Goal: Task Accomplishment & Management: Manage account settings

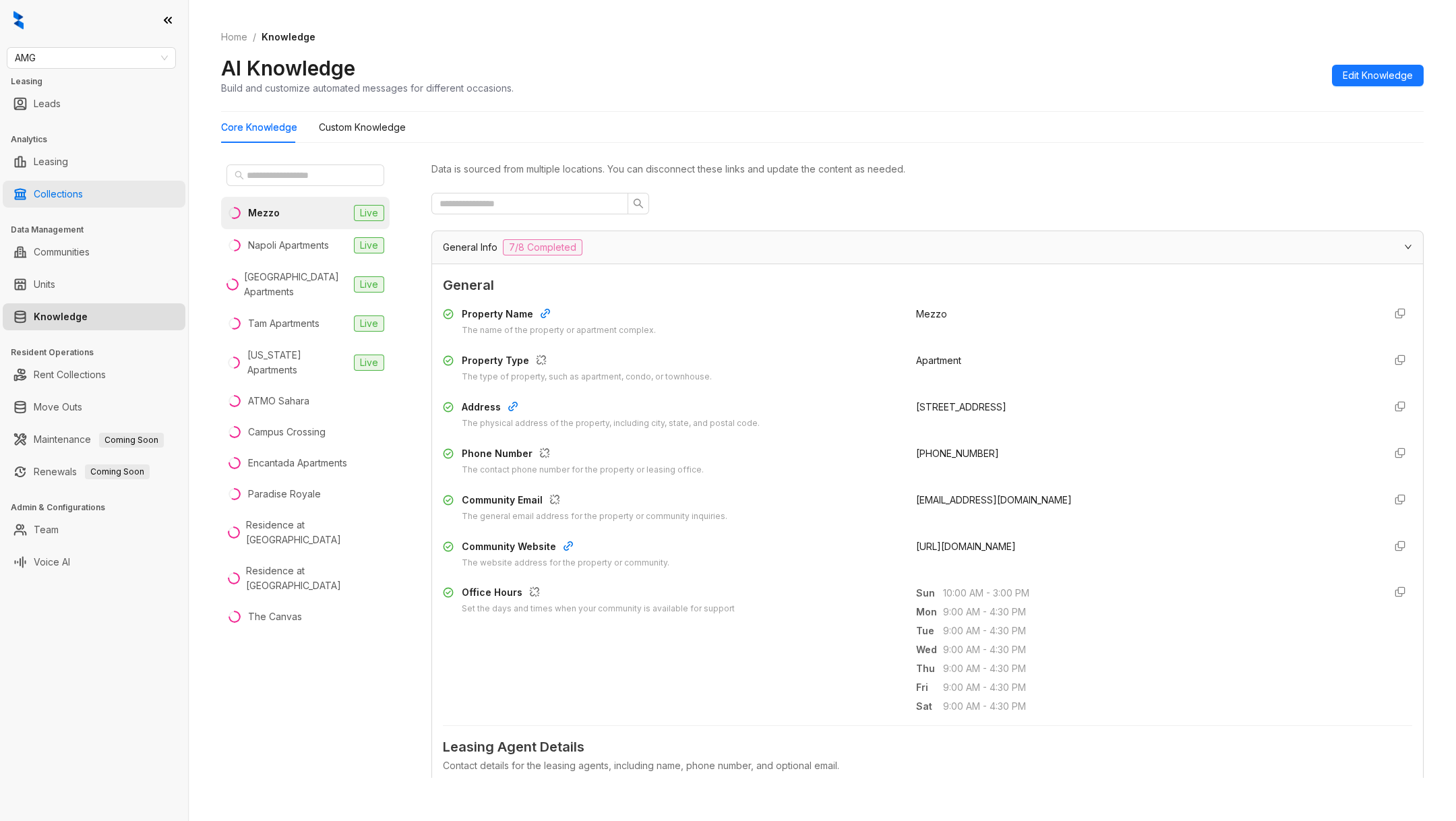
scroll to position [944, 0]
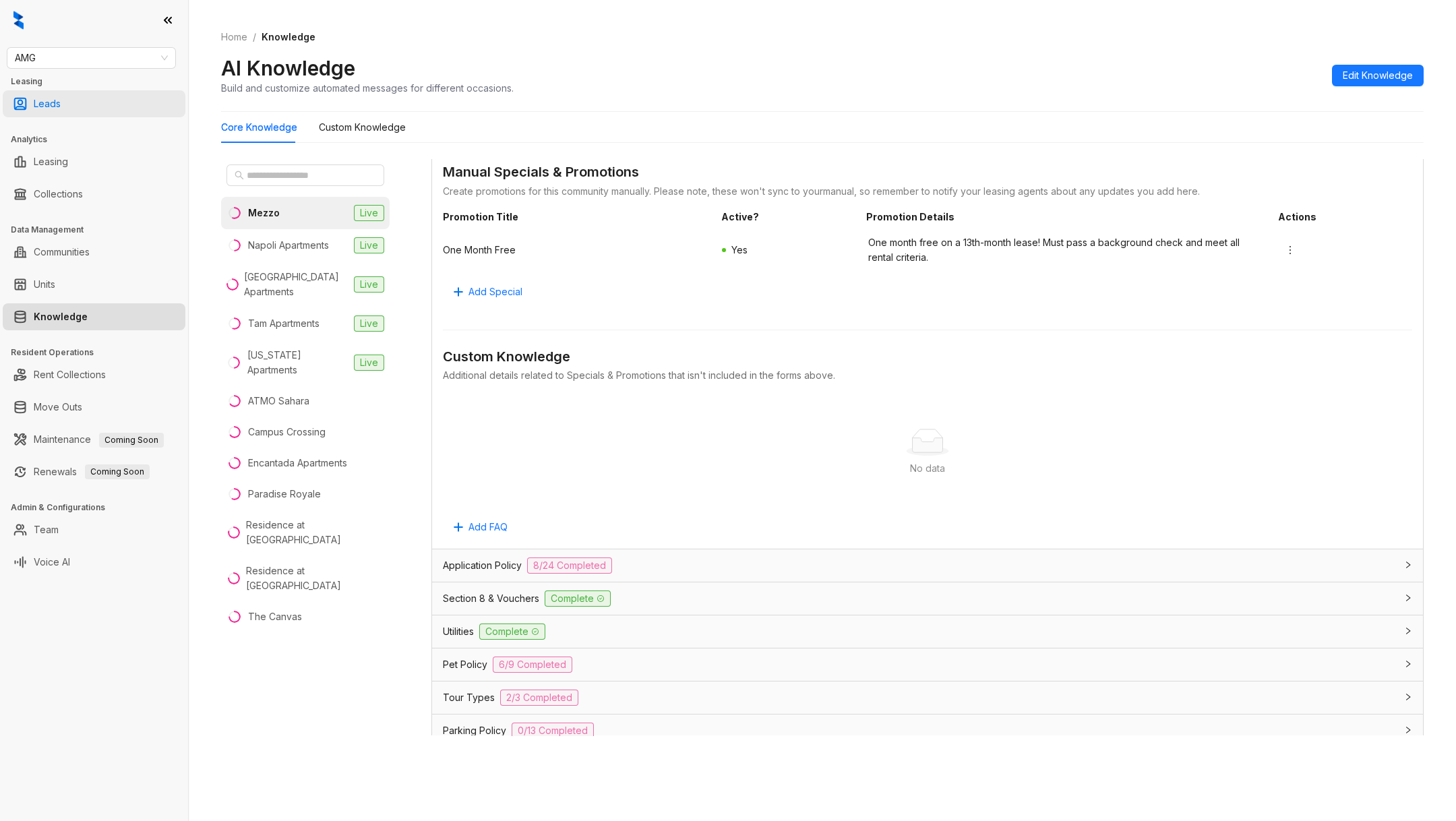
click at [47, 111] on link "Leads" at bounding box center [47, 103] width 27 height 27
click at [69, 260] on link "Communities" at bounding box center [61, 252] width 56 height 27
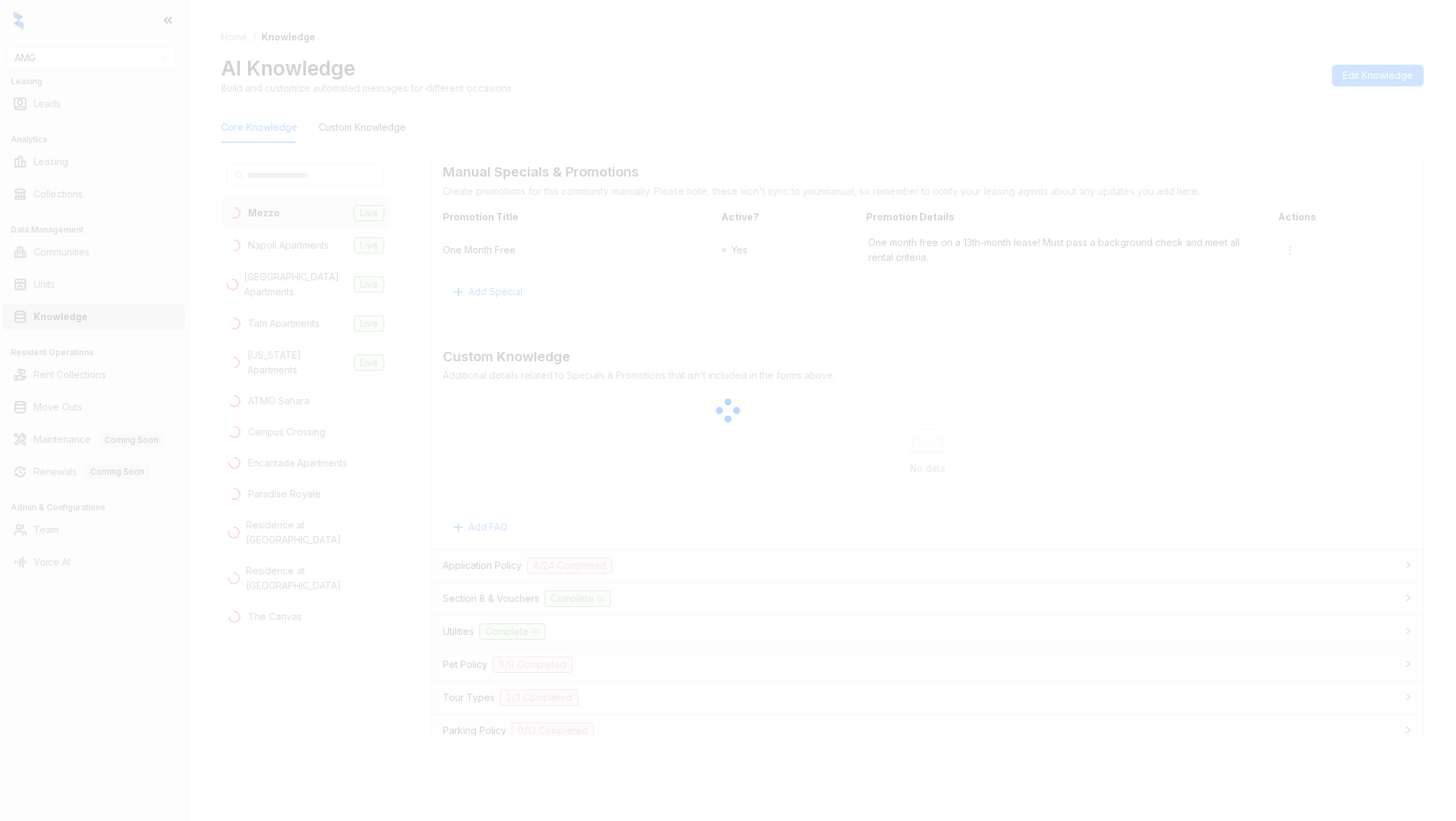
click at [69, 154] on div at bounding box center [728, 410] width 1456 height 821
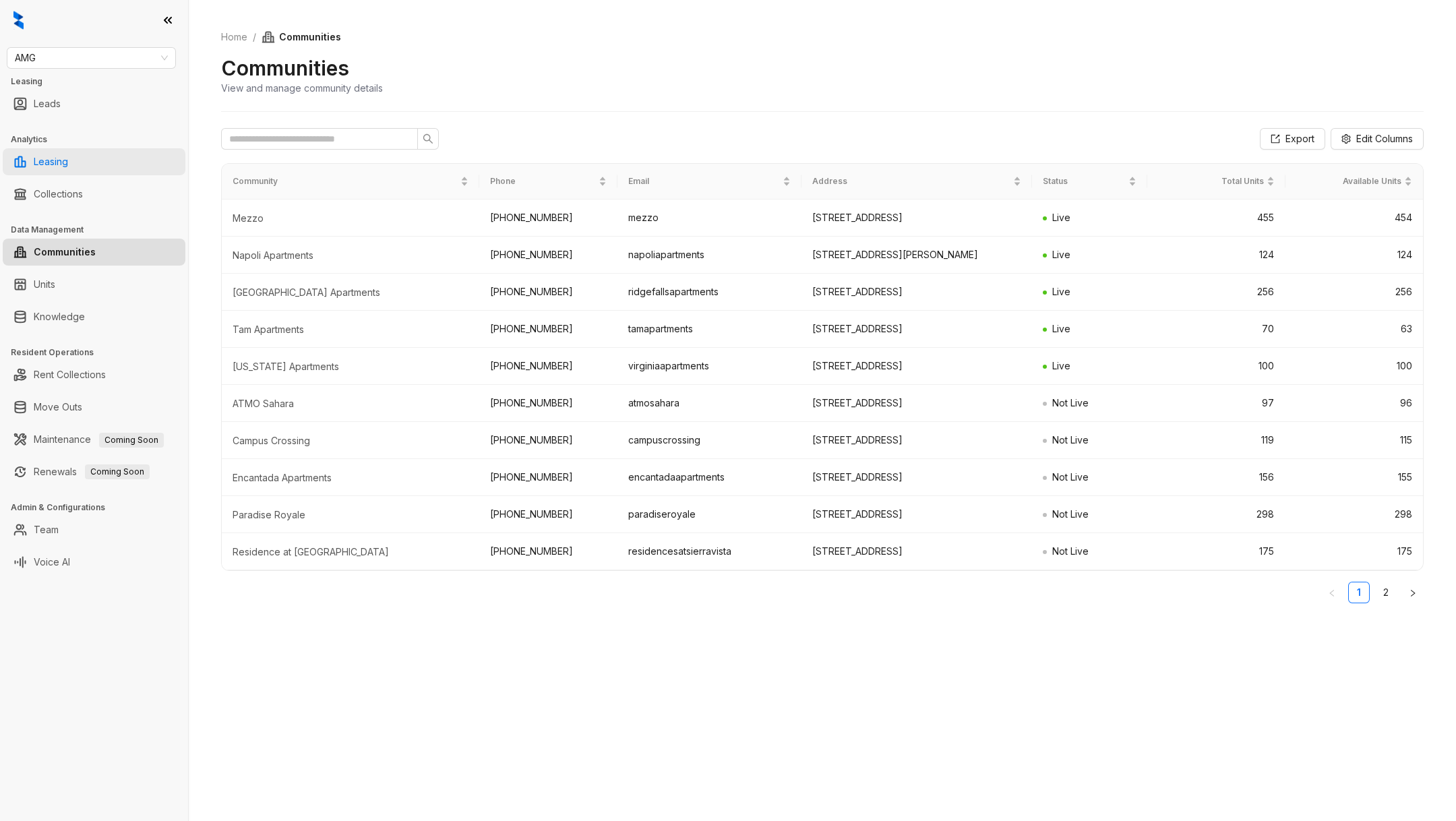
click at [68, 172] on link "Leasing" at bounding box center [50, 161] width 34 height 27
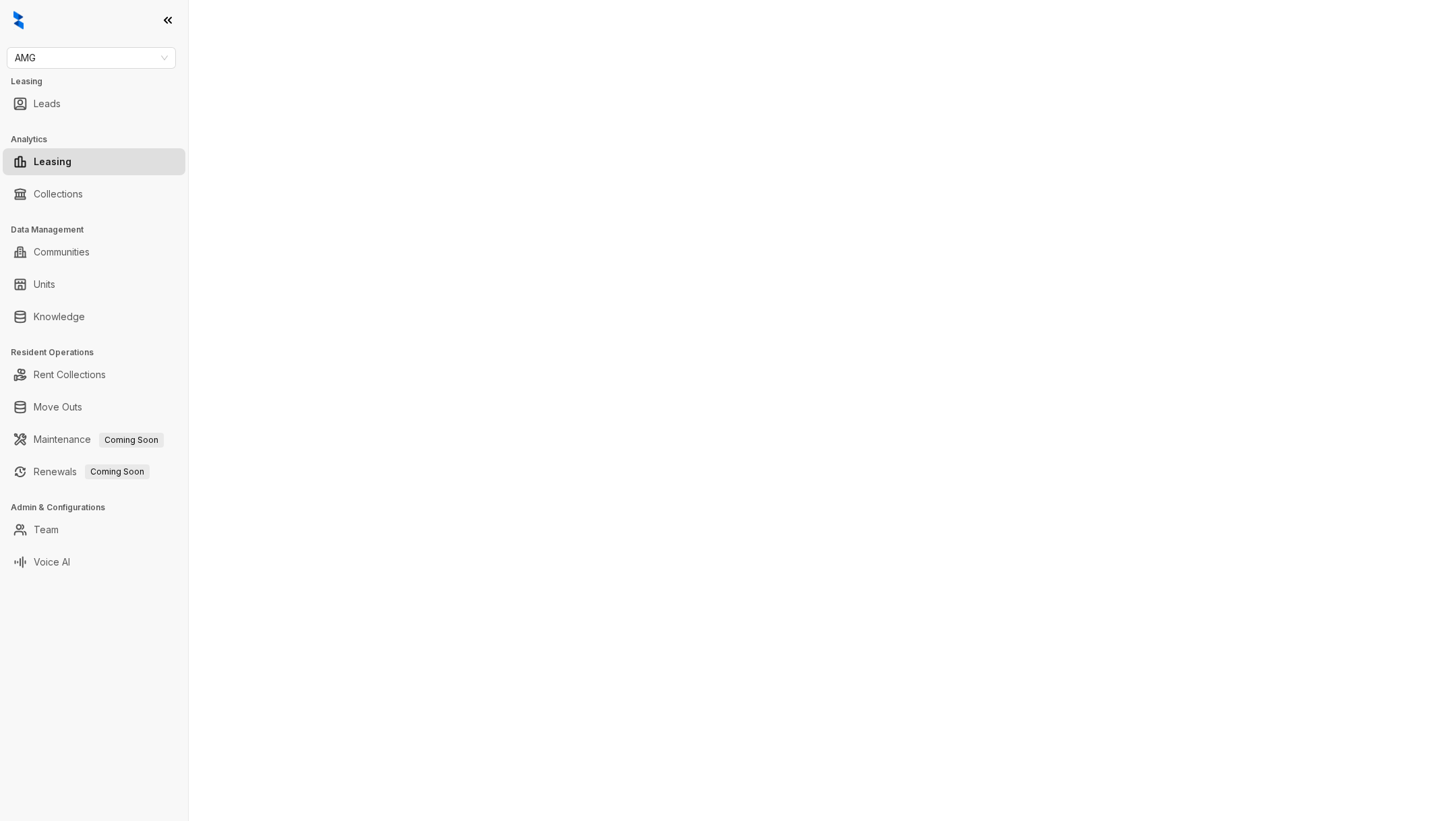
select select "******"
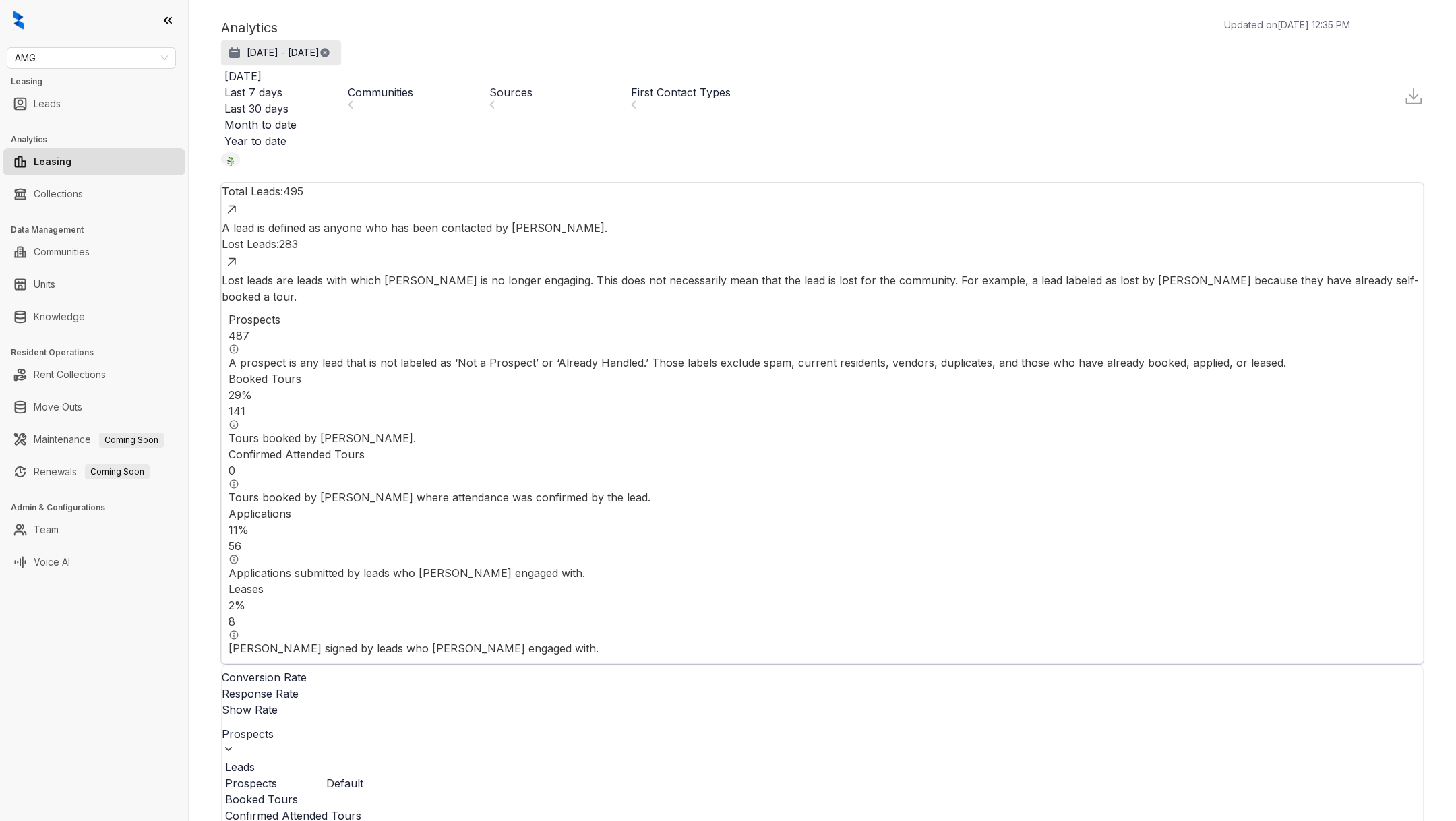
click at [316, 50] on p "[DATE] - [DATE]" at bounding box center [283, 53] width 72 height 14
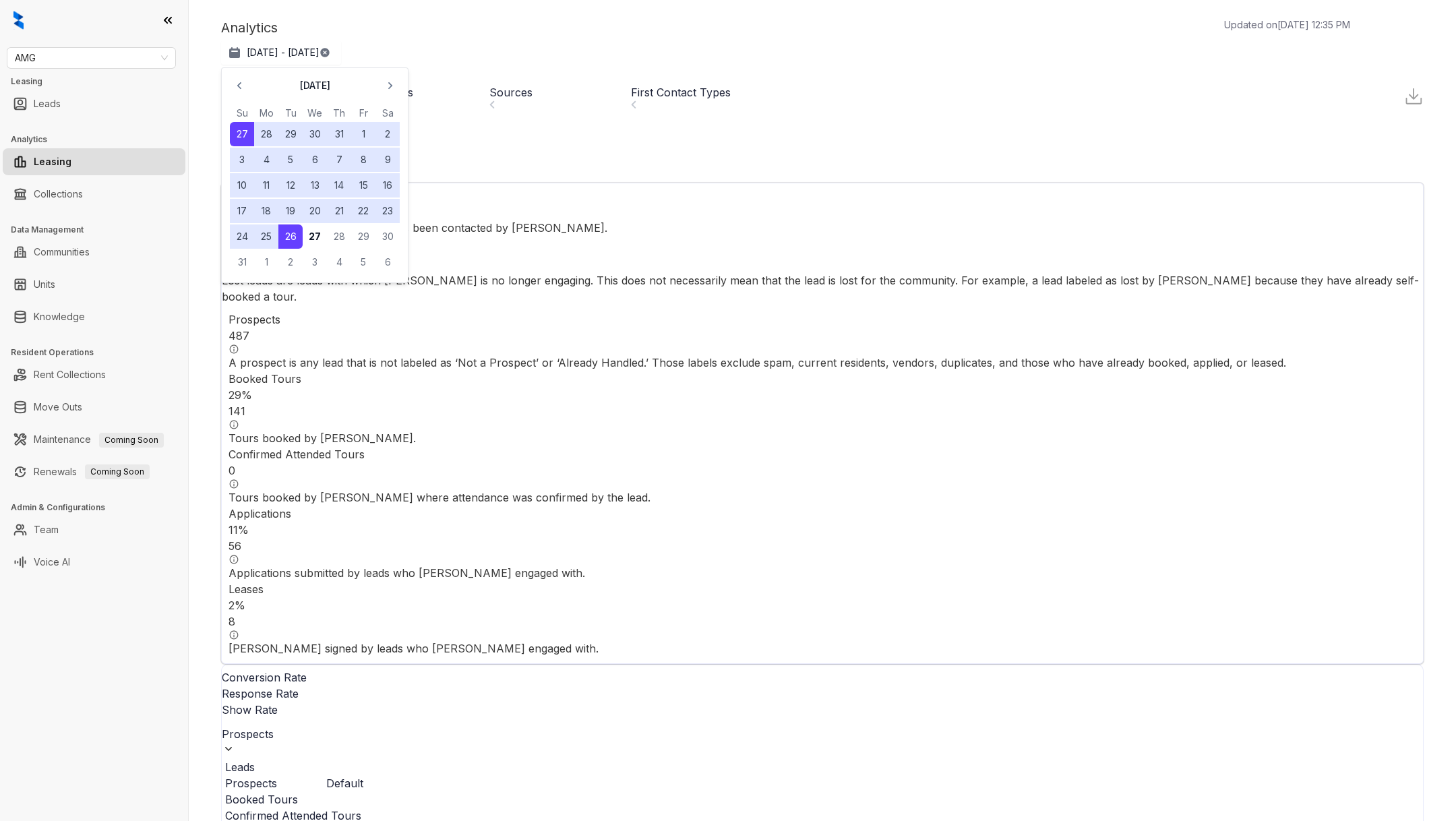
click at [338, 98] on div "Last 7 days" at bounding box center [281, 92] width 114 height 16
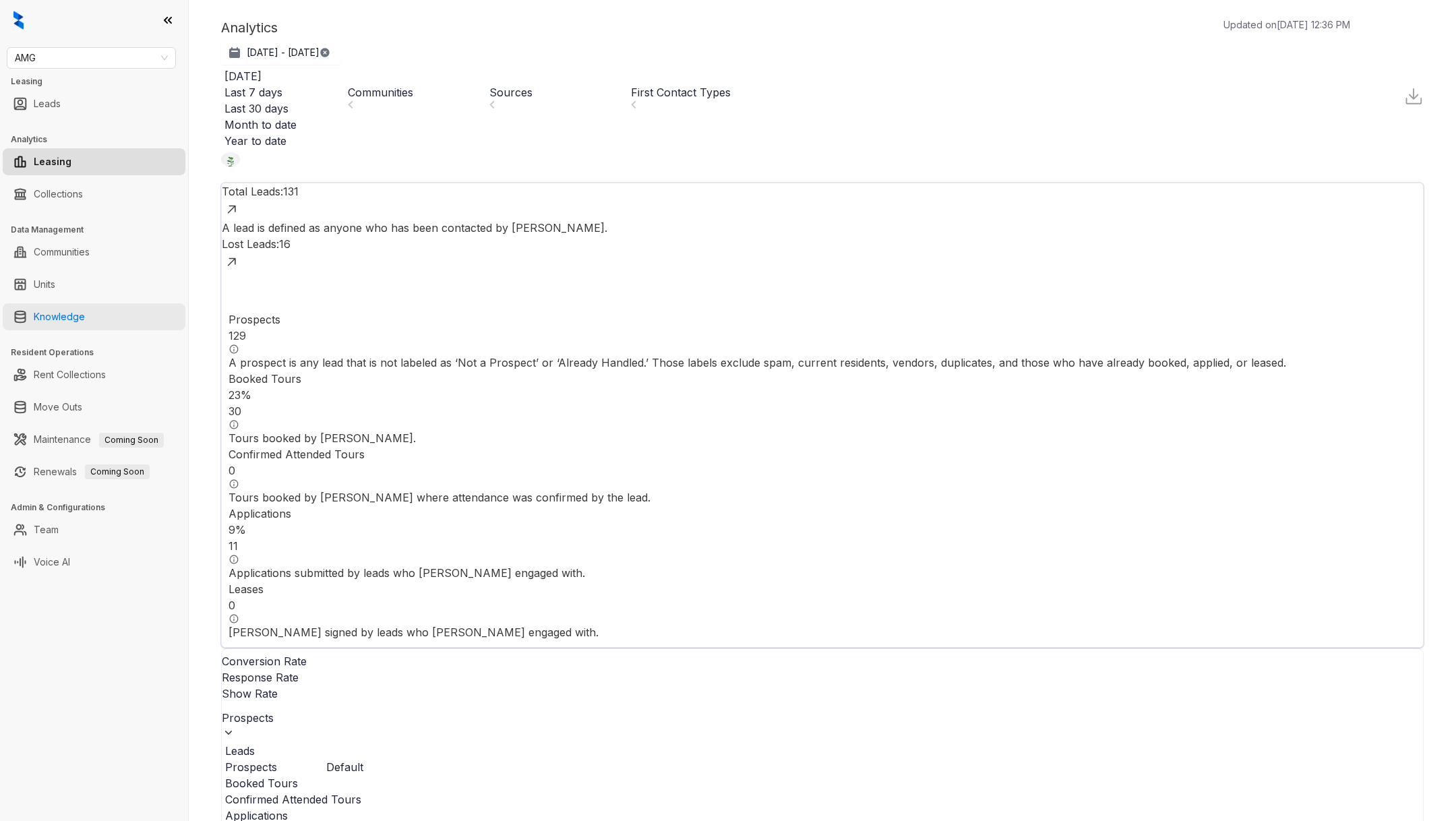
click at [85, 316] on link "Knowledge" at bounding box center [59, 316] width 51 height 27
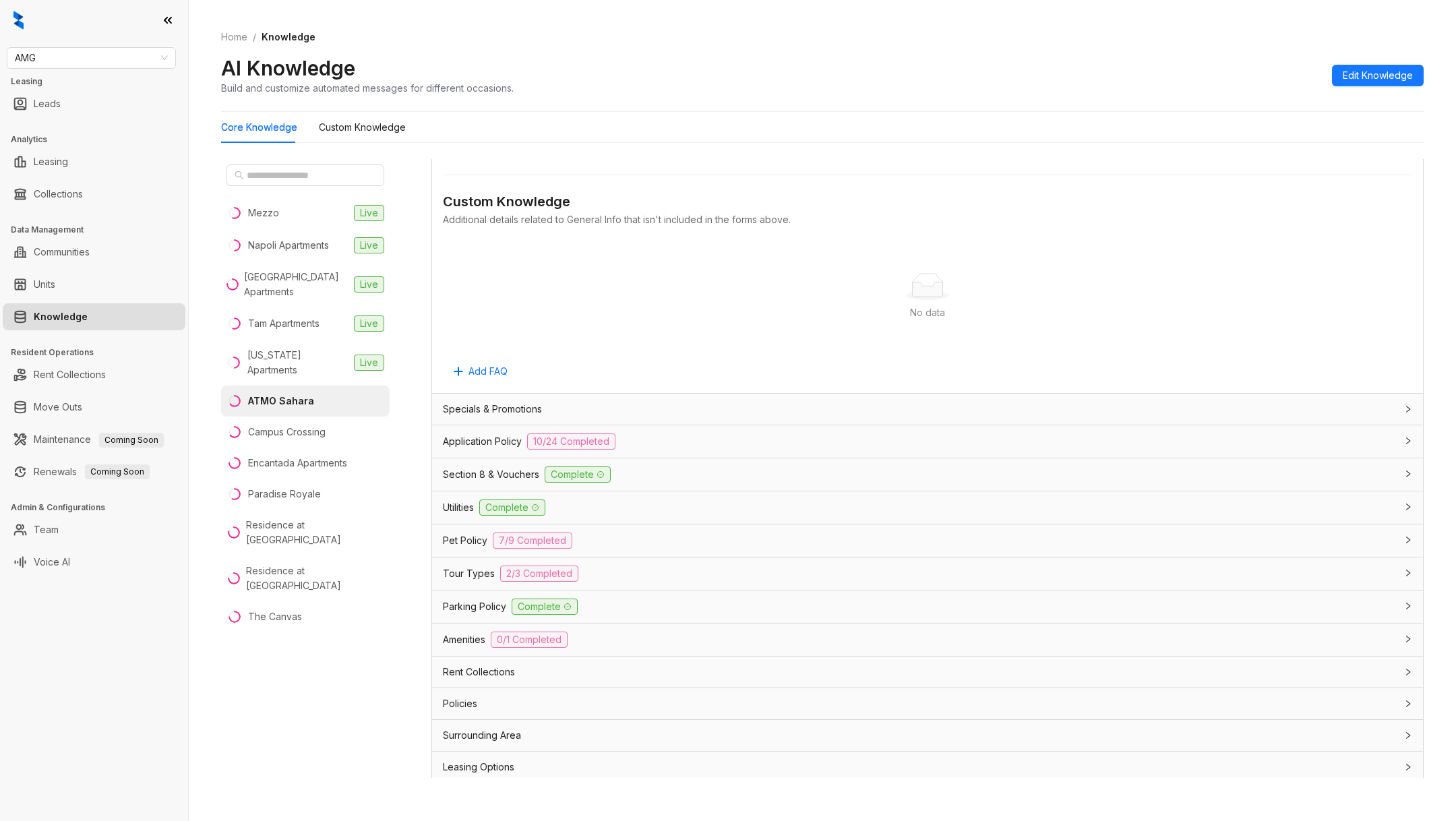
scroll to position [43, 0]
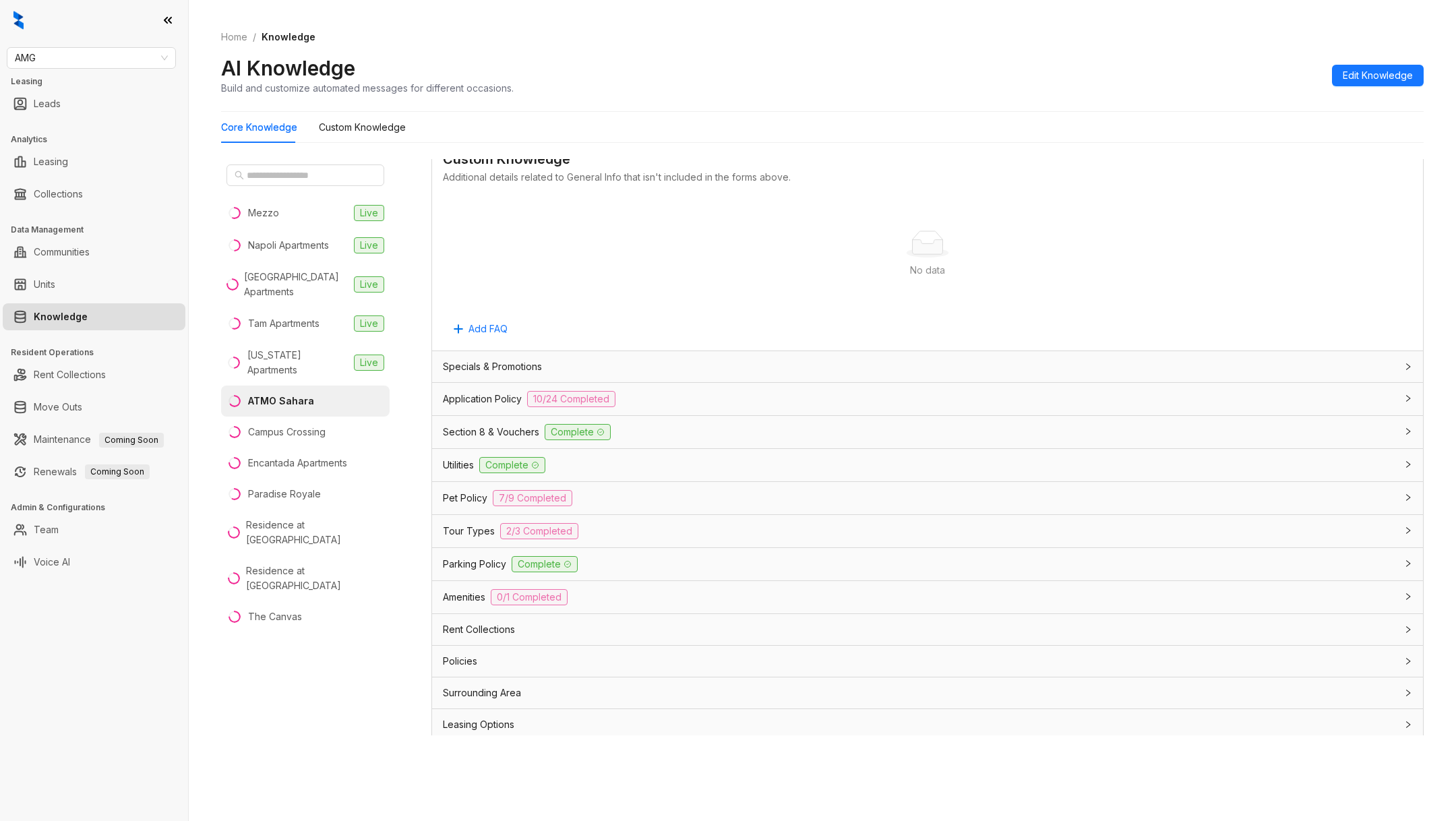
click at [454, 497] on span "Pet Policy" at bounding box center [465, 498] width 44 height 14
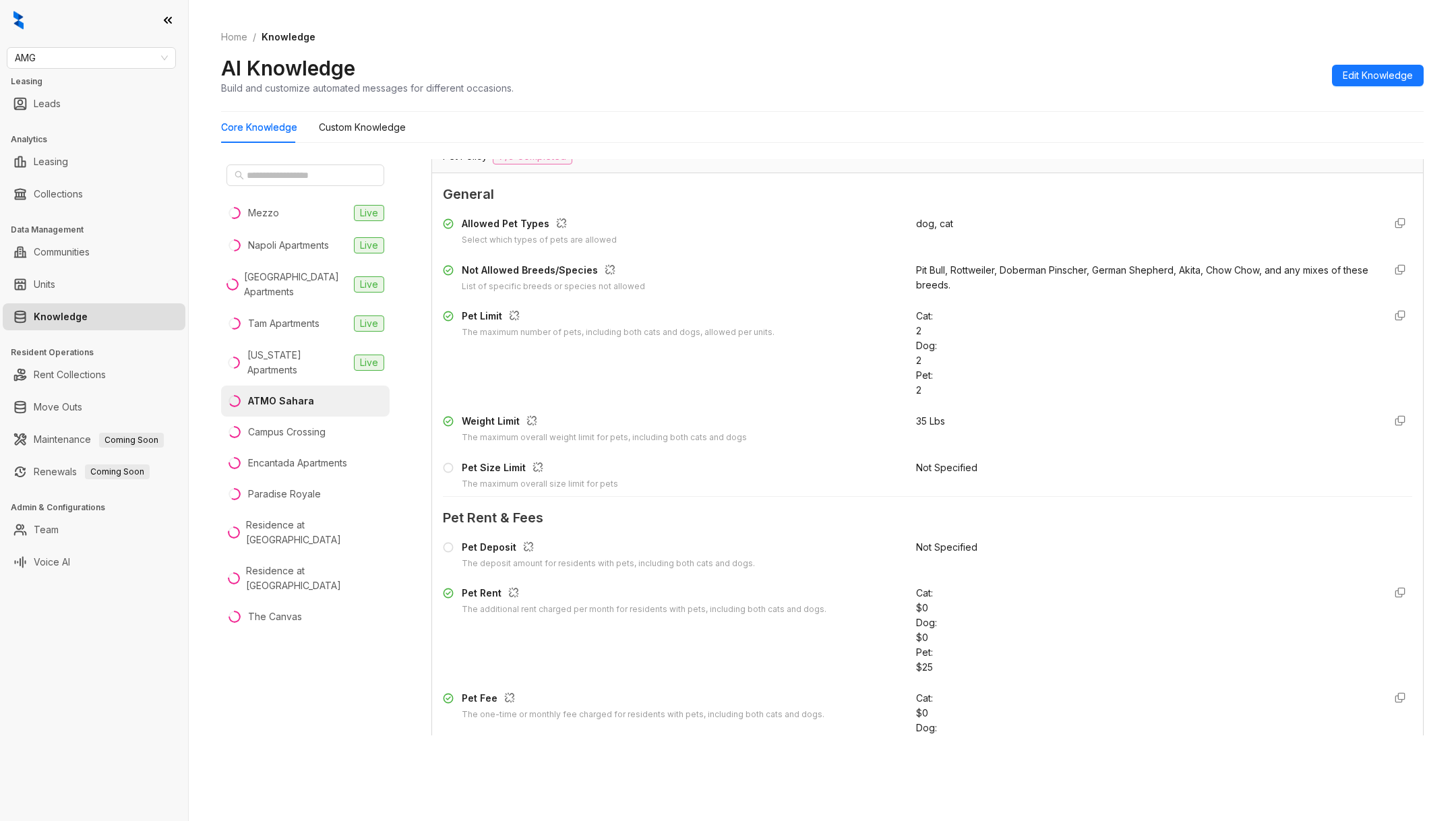
scroll to position [990, 0]
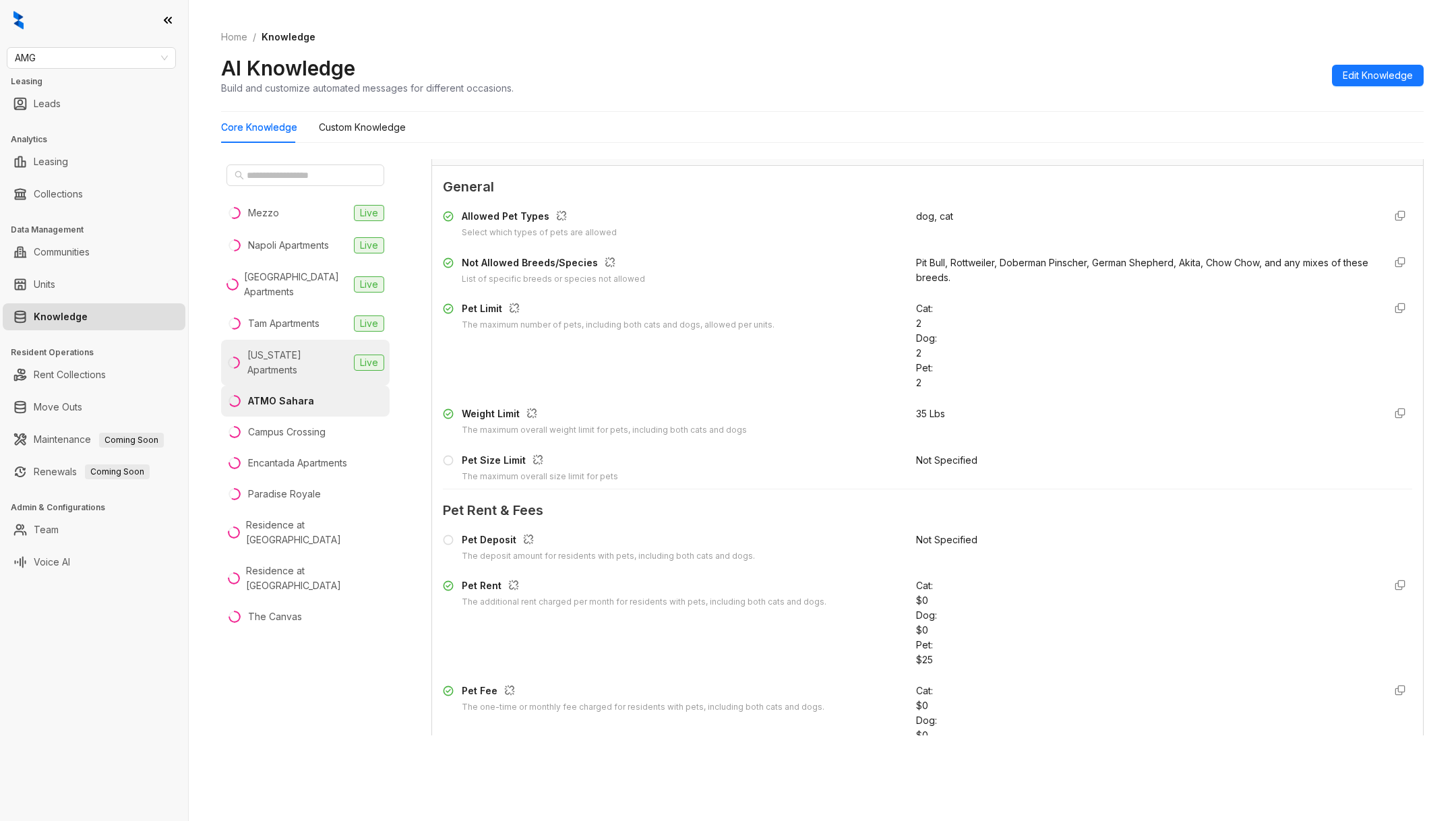
click at [296, 354] on div "[US_STATE] Apartments" at bounding box center [297, 362] width 101 height 30
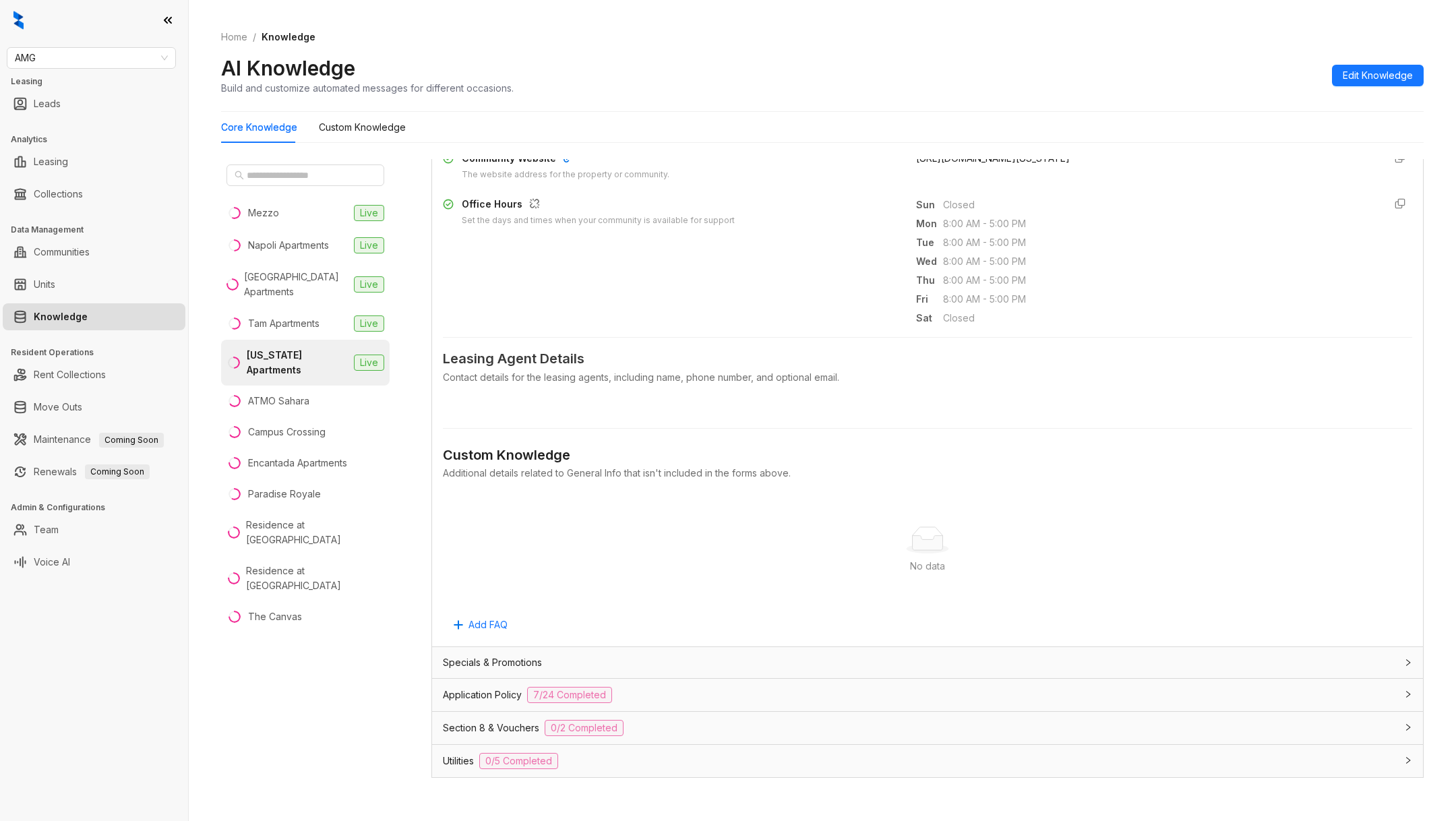
scroll to position [642, 0]
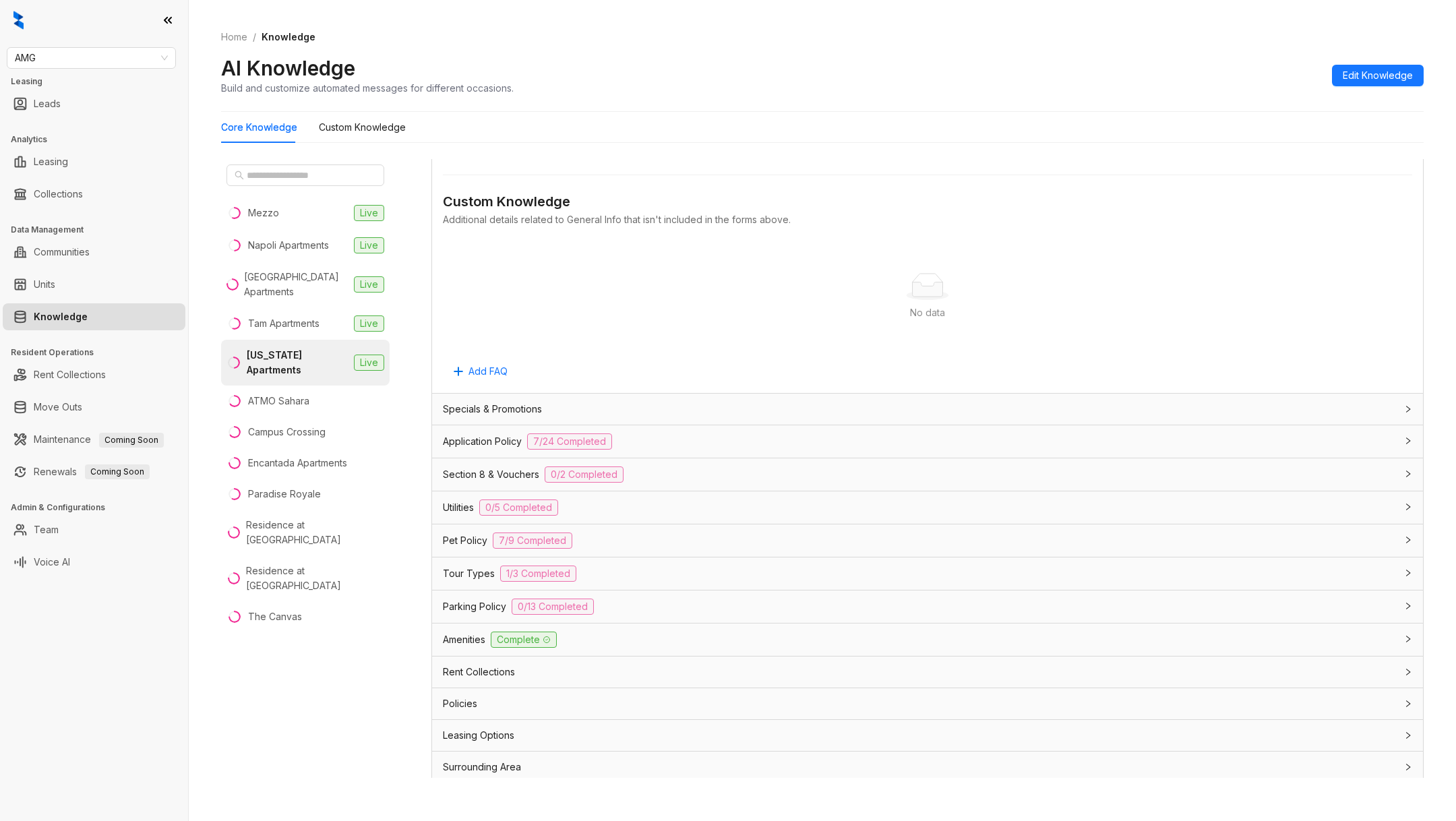
click at [461, 540] on span "Pet Policy" at bounding box center [465, 540] width 44 height 14
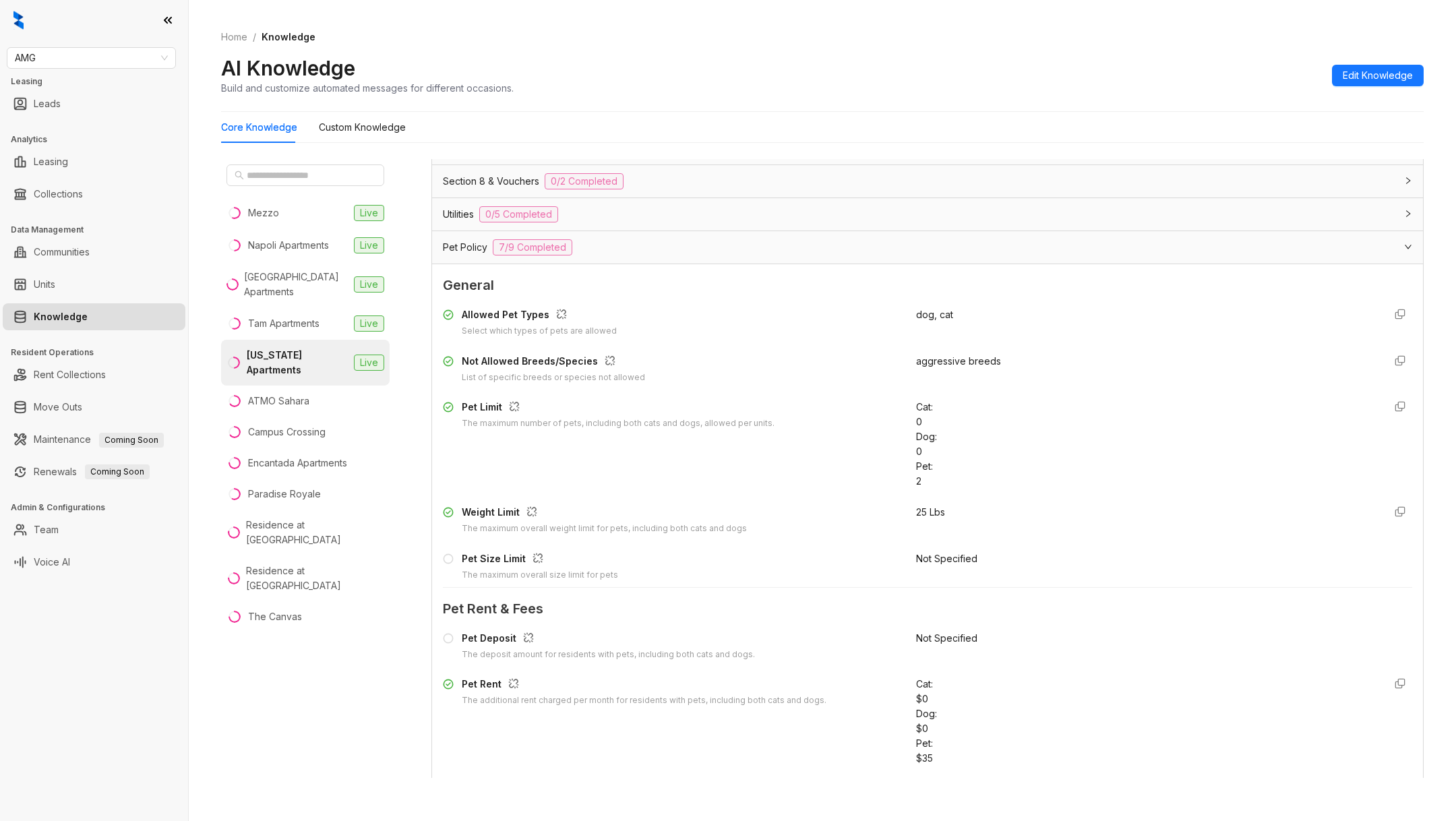
scroll to position [938, 0]
click at [301, 316] on div "Tam Apartments" at bounding box center [284, 323] width 72 height 14
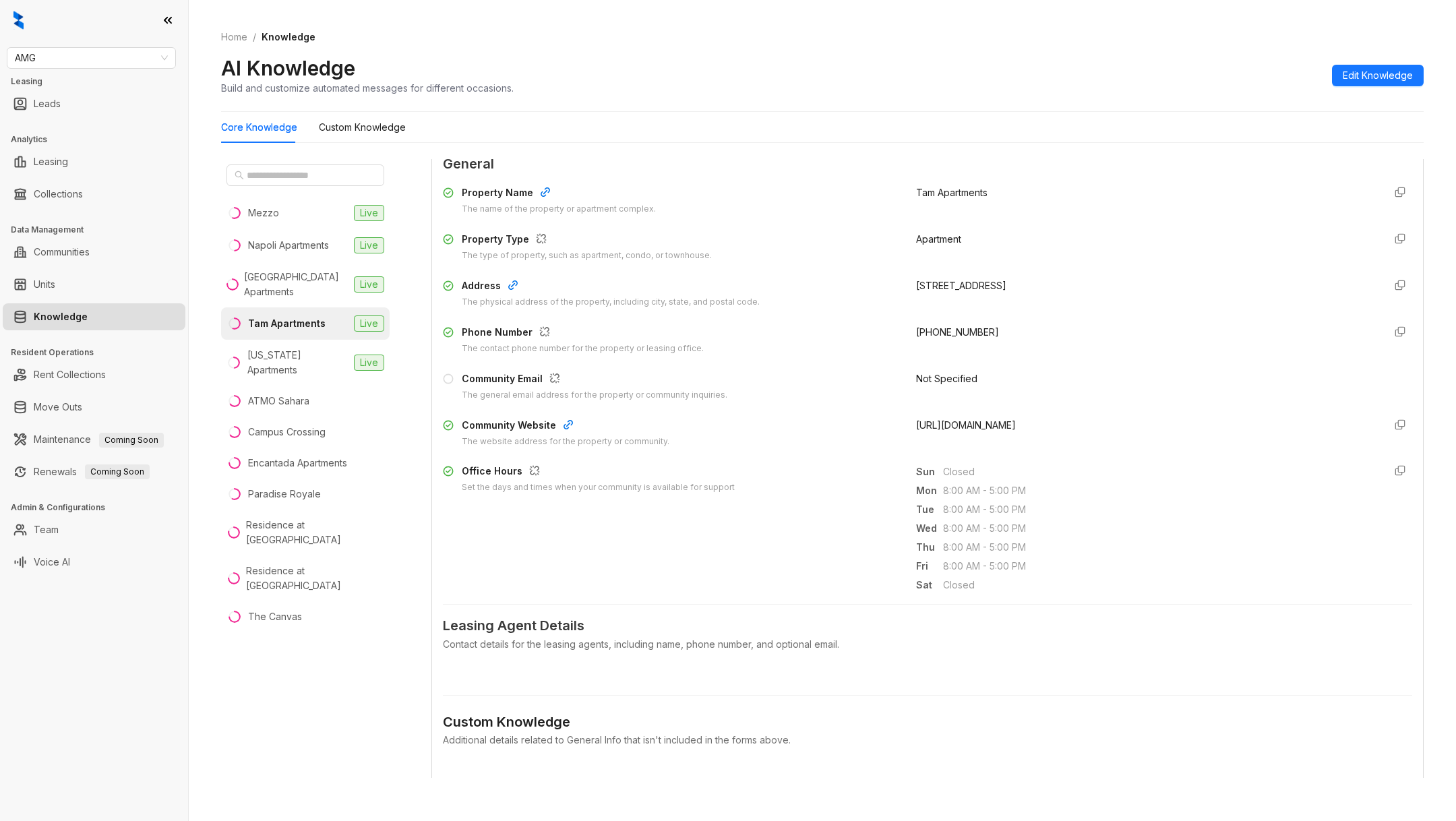
scroll to position [642, 0]
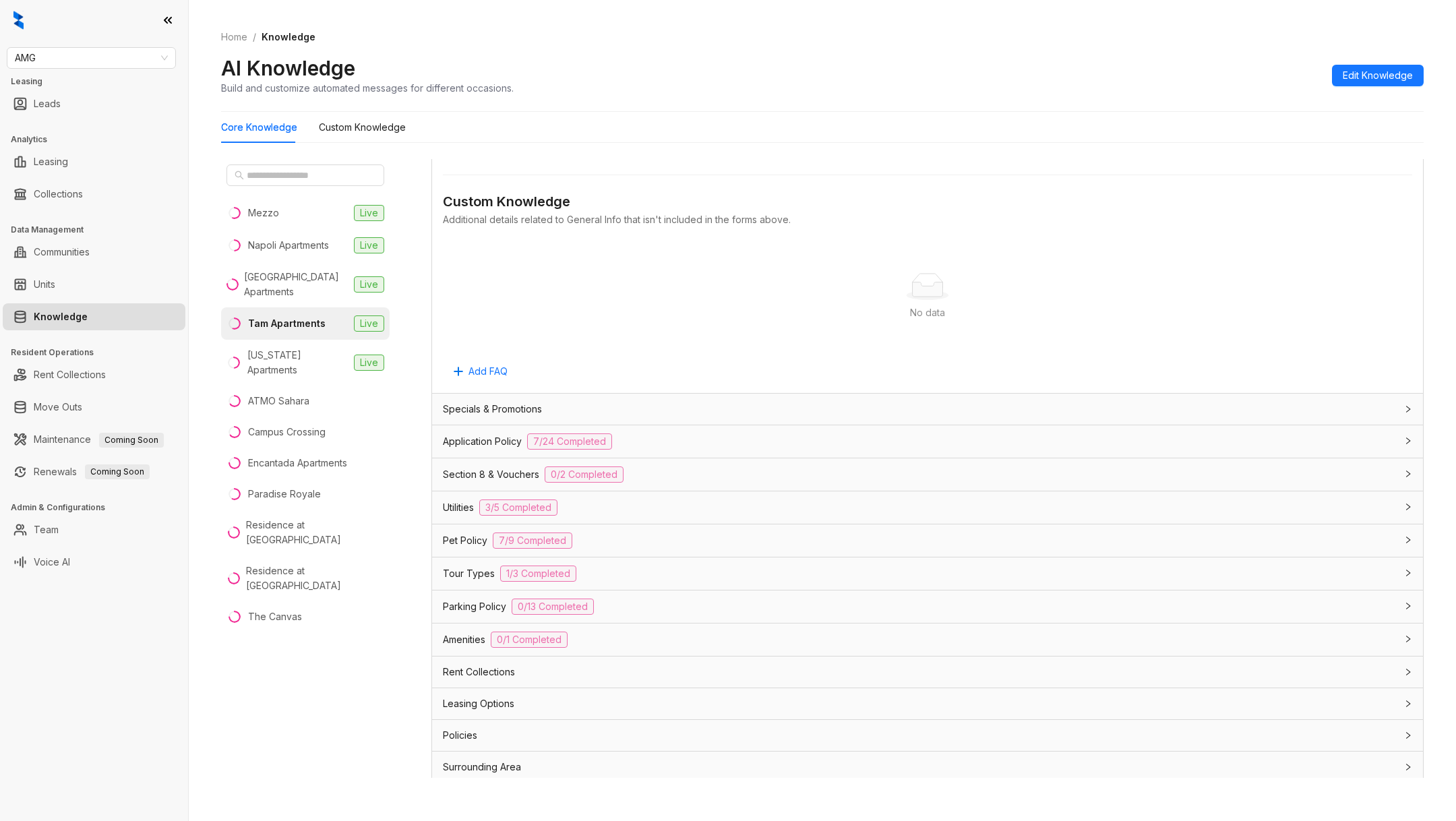
click at [459, 526] on div "Pet Policy 7/9 Completed" at bounding box center [927, 540] width 991 height 32
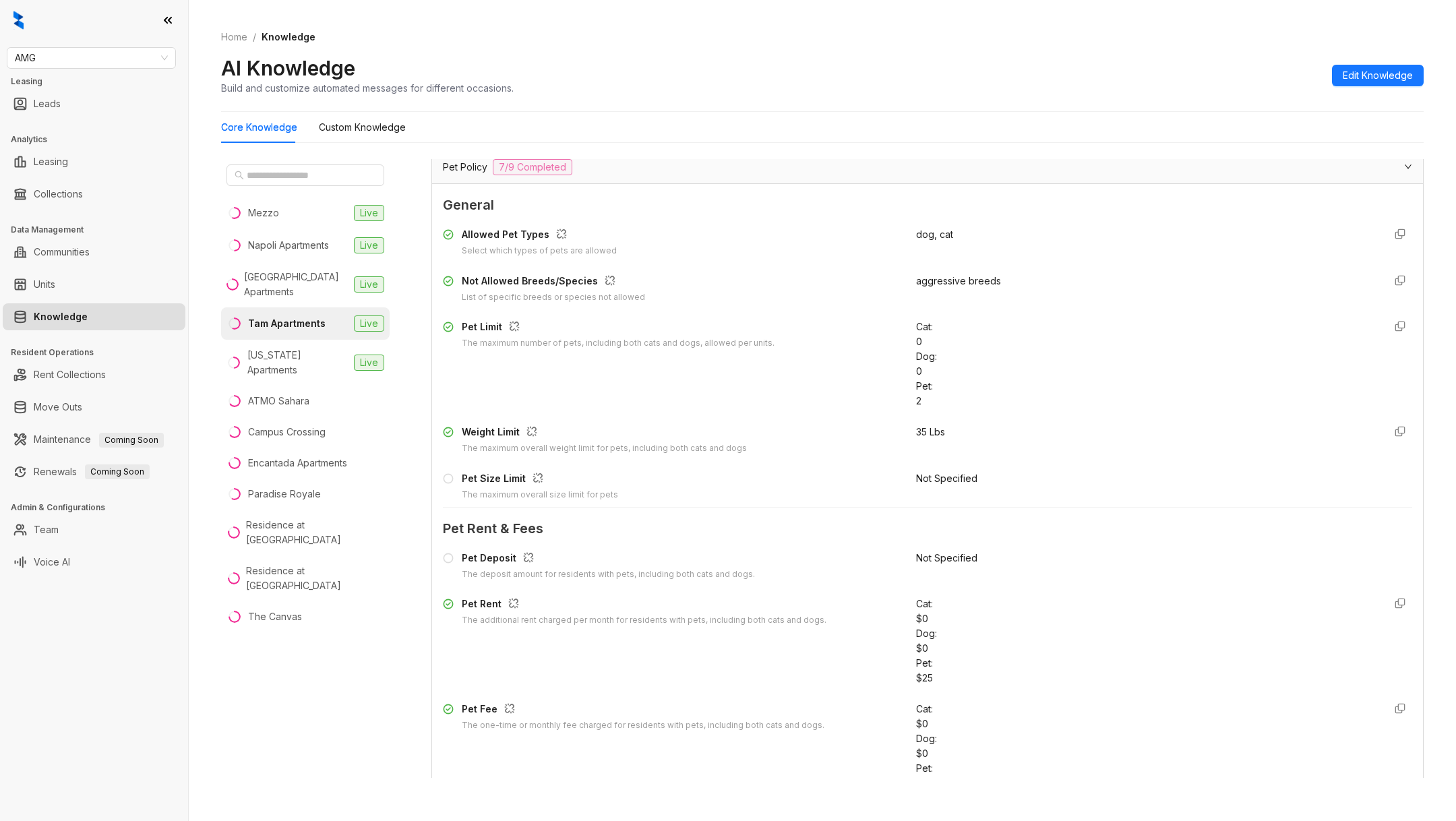
scroll to position [1015, 0]
click at [1386, 65] on button "Edit Knowledge" at bounding box center [1378, 75] width 92 height 21
click at [1386, 65] on div "AI Knowledge Build and customize automated messages for different occasions. Ed…" at bounding box center [822, 75] width 1203 height 40
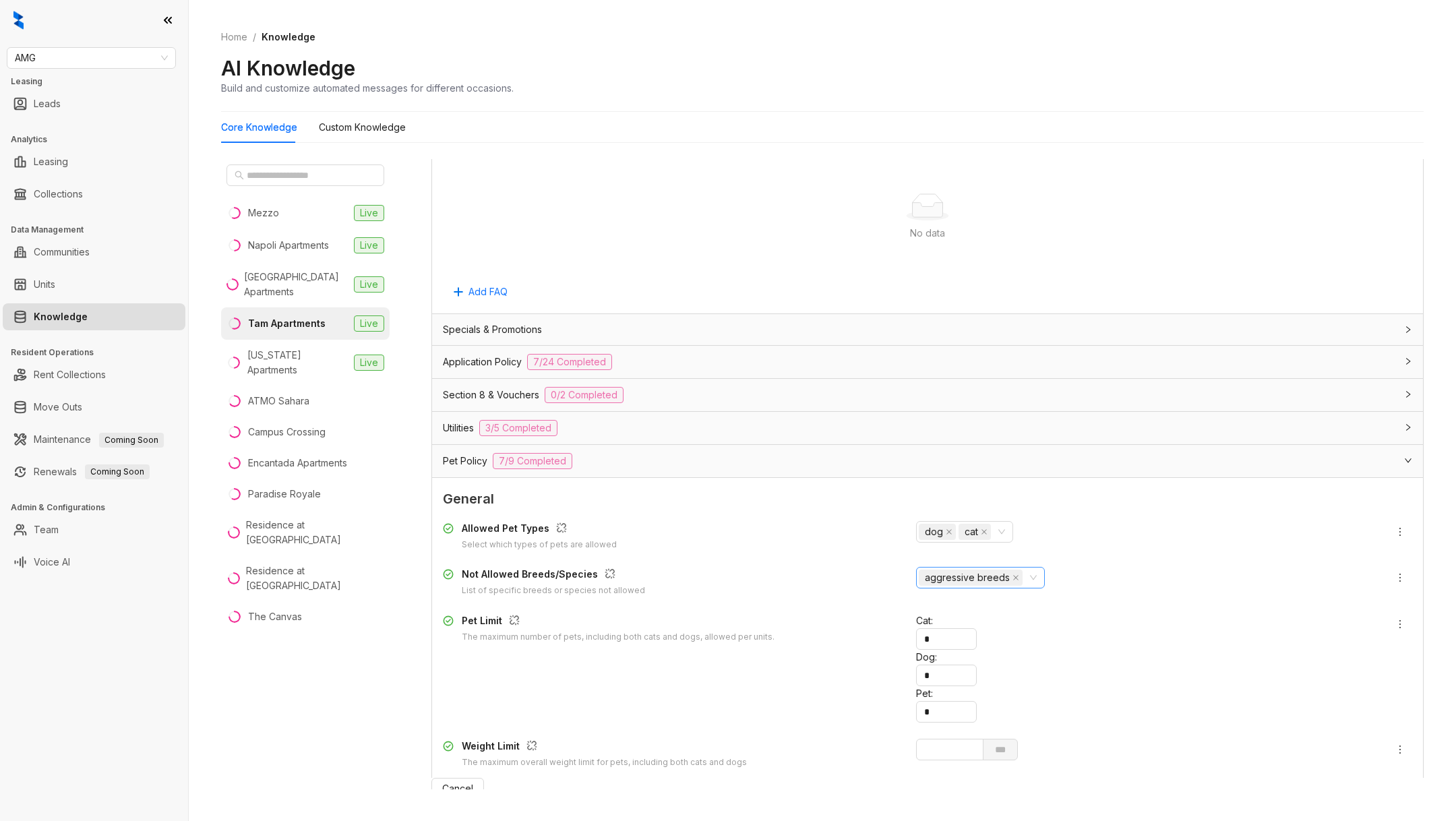
scroll to position [1147, 0]
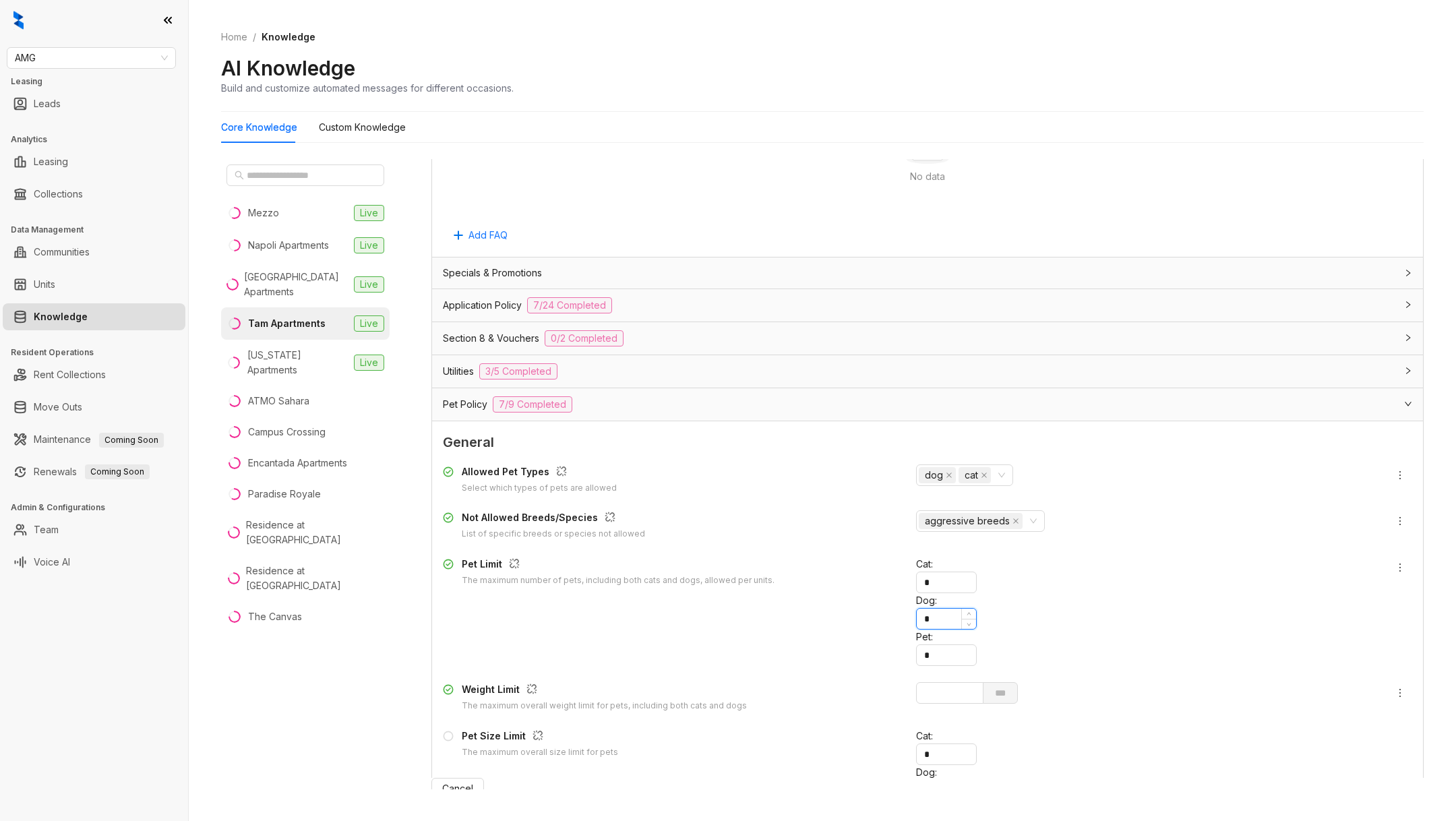
click at [967, 608] on input "*" at bounding box center [947, 618] width 59 height 21
click at [966, 572] on input "*" at bounding box center [947, 582] width 59 height 21
type input "*"
click at [972, 608] on input "*" at bounding box center [947, 618] width 59 height 21
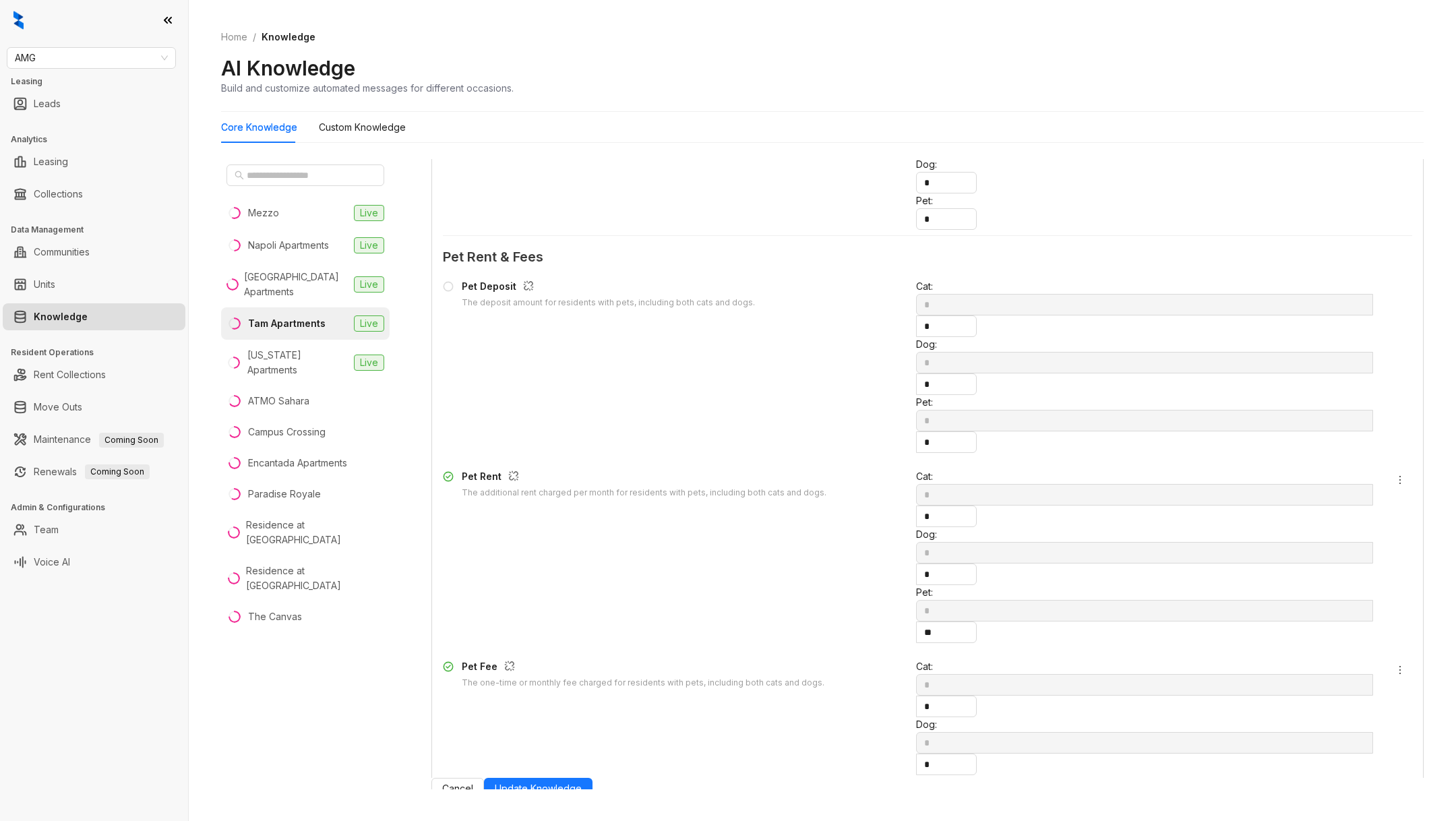
scroll to position [43, 0]
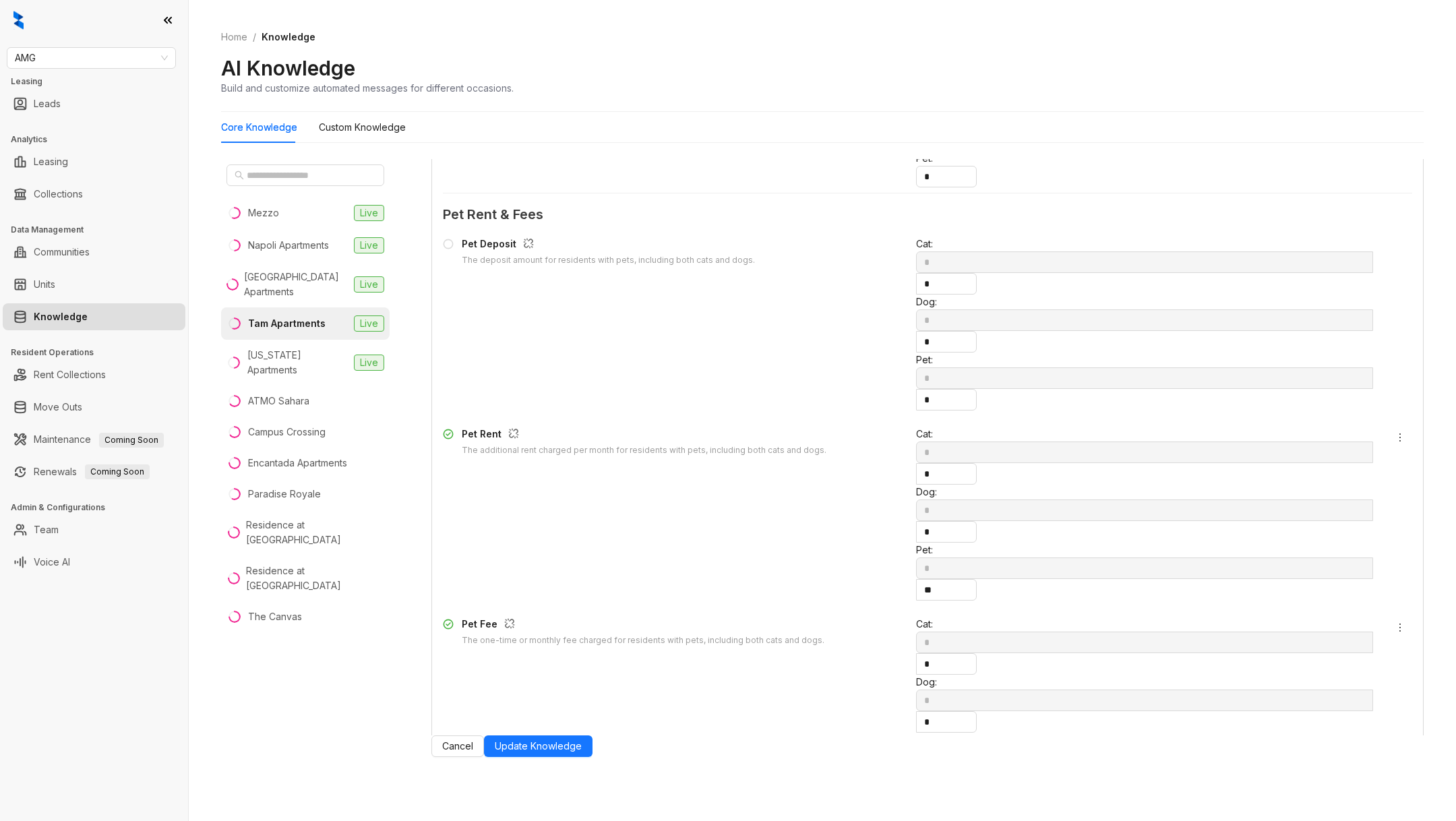
type input "*"
click at [593, 757] on button "Update Knowledge" at bounding box center [538, 746] width 108 height 21
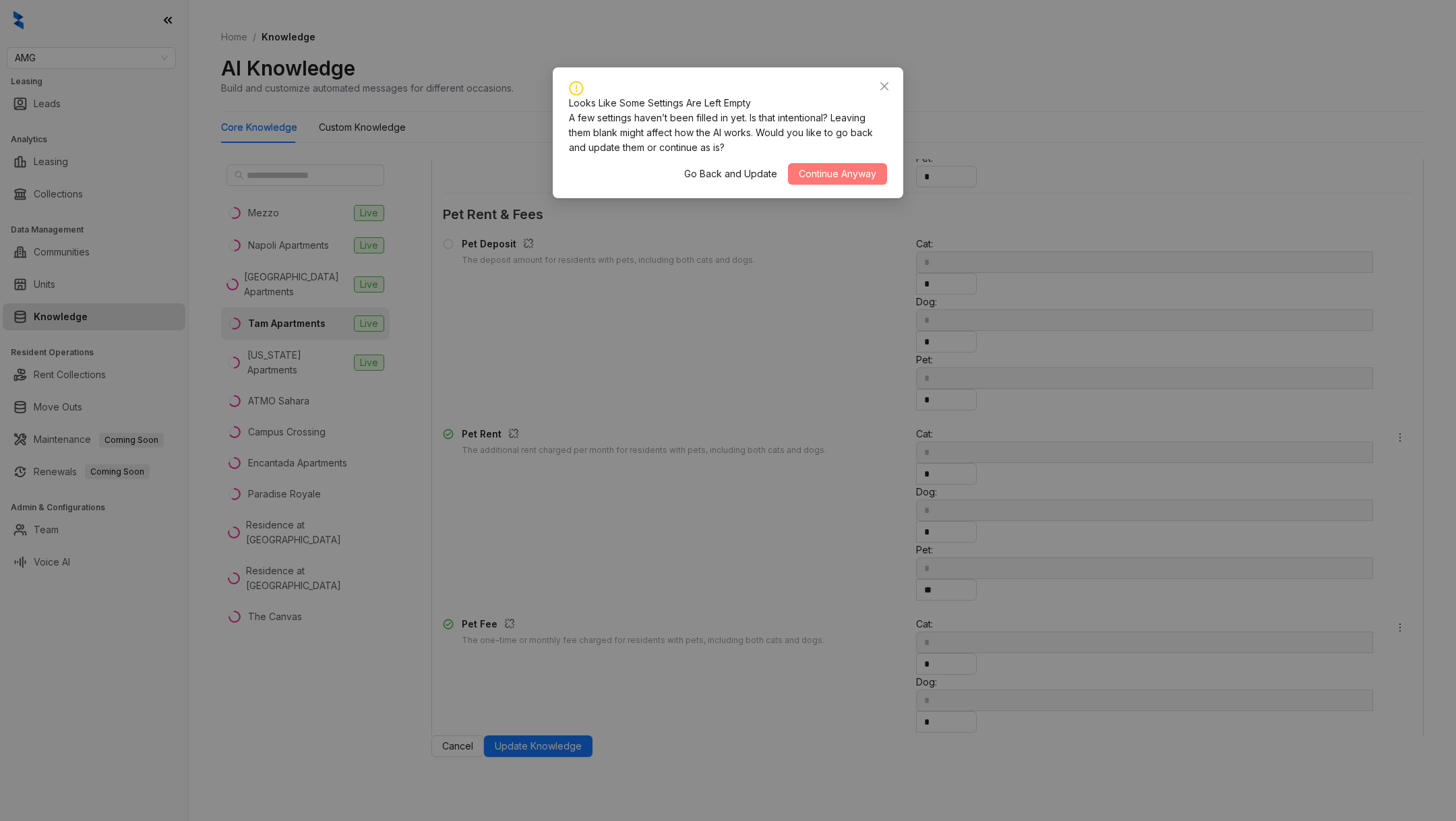
click at [804, 181] on span "Continue Anyway" at bounding box center [838, 173] width 78 height 14
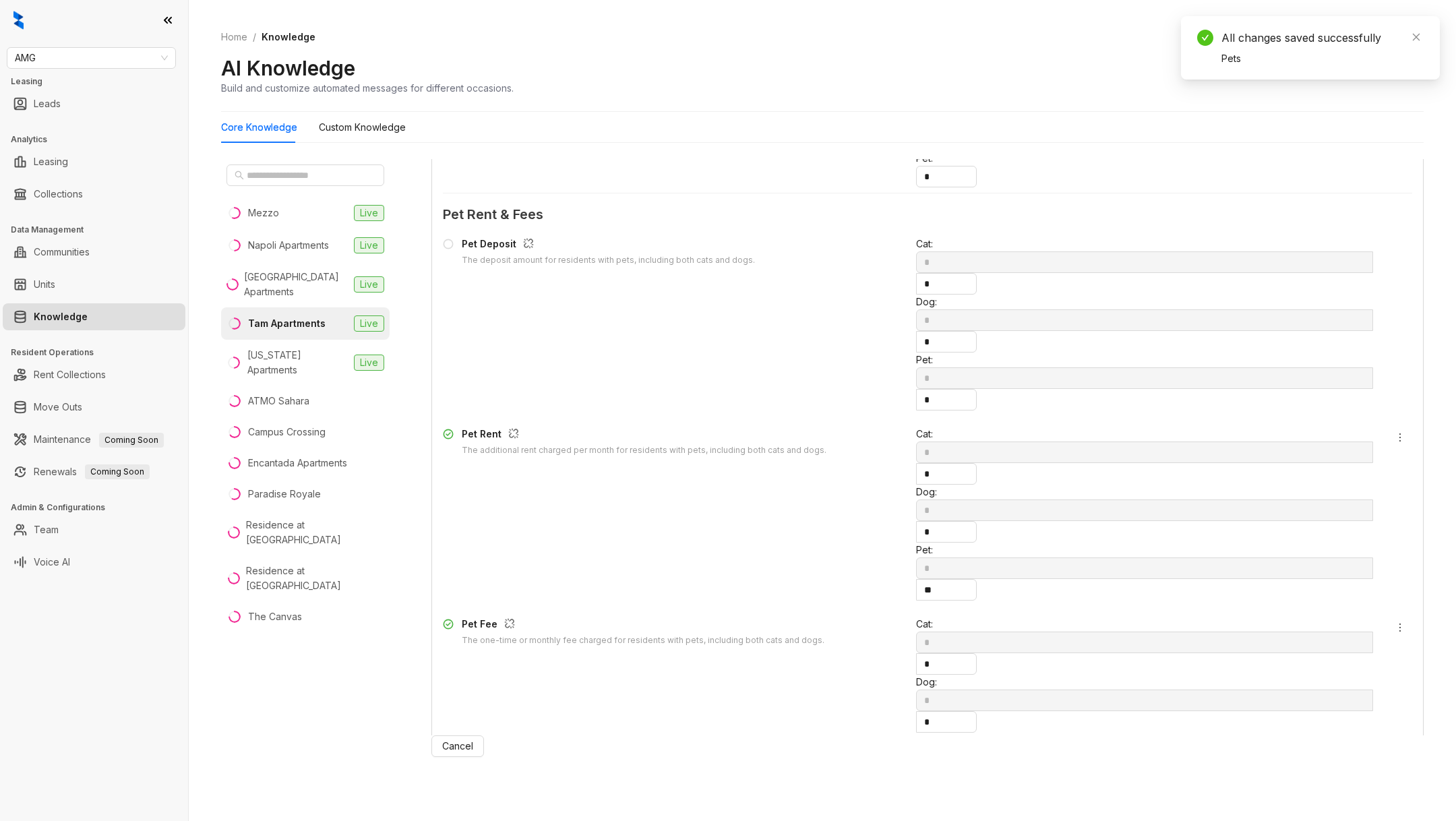
scroll to position [1409, 0]
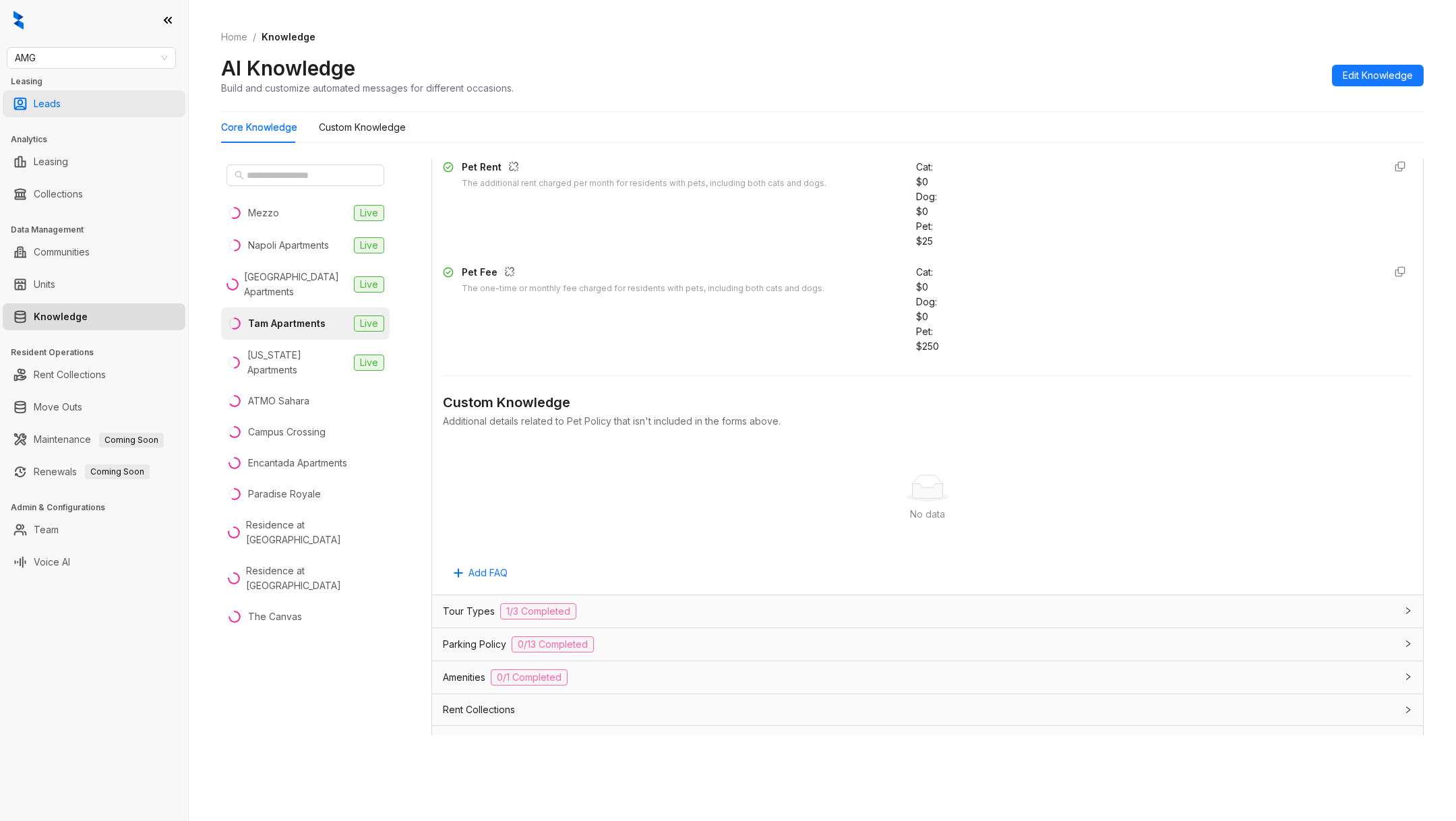
click at [61, 113] on link "Leads" at bounding box center [47, 103] width 27 height 27
click at [53, 109] on link "Leads" at bounding box center [47, 103] width 27 height 27
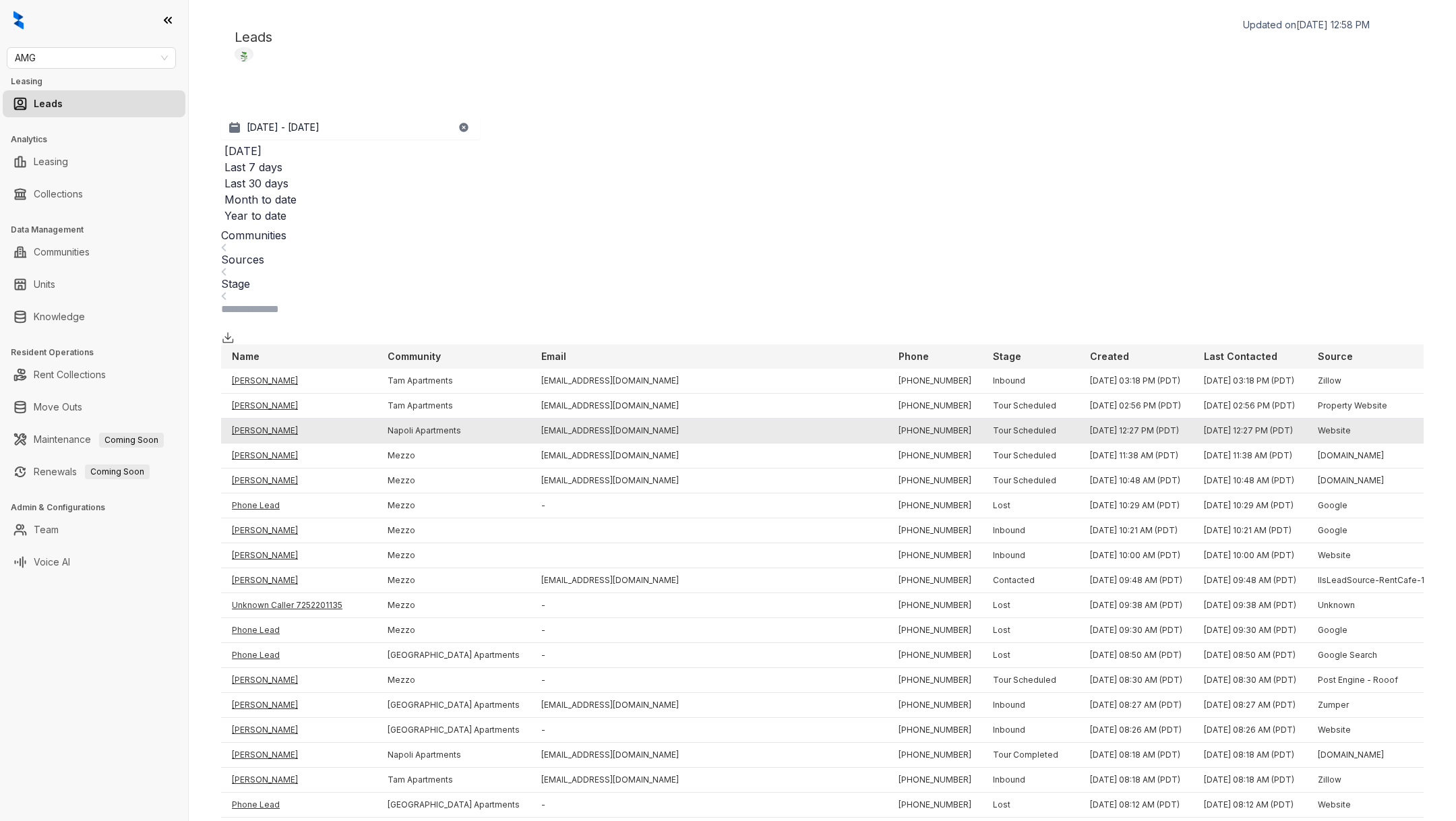
click at [268, 419] on td "[PERSON_NAME]" at bounding box center [299, 431] width 156 height 25
